Goal: Navigation & Orientation: Find specific page/section

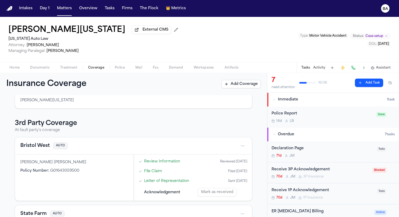
scroll to position [209, 0]
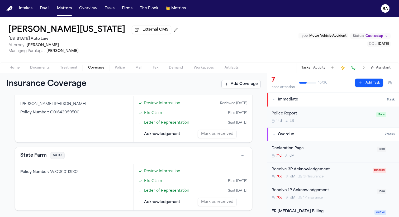
click at [257, 38] on div "[PERSON_NAME][US_STATE] External CMS [US_STATE] Auto Law Attorney: [PERSON_NAME…" at bounding box center [199, 39] width 399 height 45
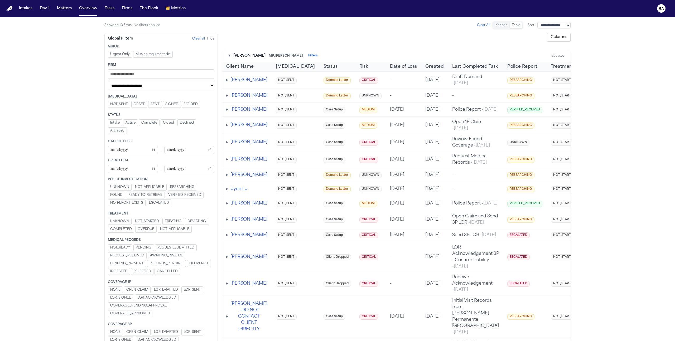
click at [296, 17] on nav "Intakes Day 1 Matters Overview Tasks Firms The Flock 👑 Metrics BA" at bounding box center [337, 8] width 675 height 17
